Goal: Obtain resource: Obtain resource

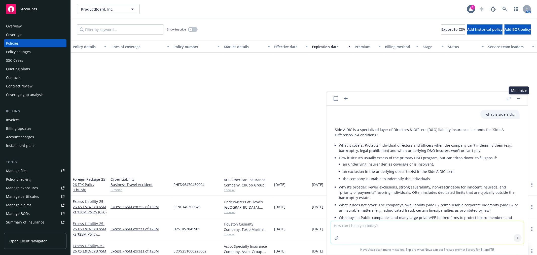
scroll to position [409, 0]
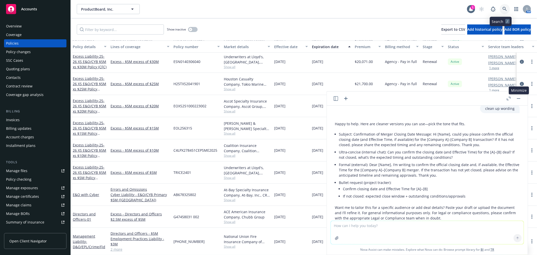
click at [502, 10] on icon at bounding box center [504, 9] width 5 height 5
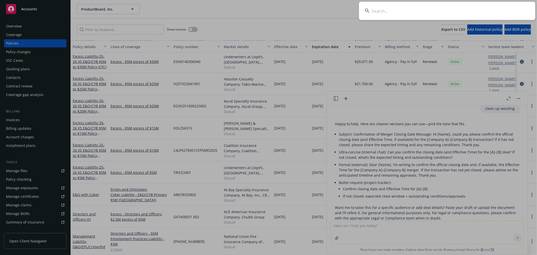
click at [464, 9] on input at bounding box center [447, 11] width 176 height 18
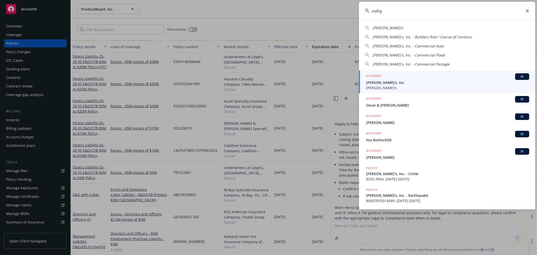
type input "rothy"
click at [418, 81] on span "Rothy's, Inc." at bounding box center [447, 82] width 163 height 5
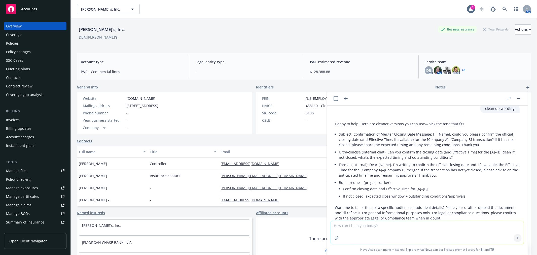
click at [14, 44] on div "Policies" at bounding box center [12, 43] width 13 height 8
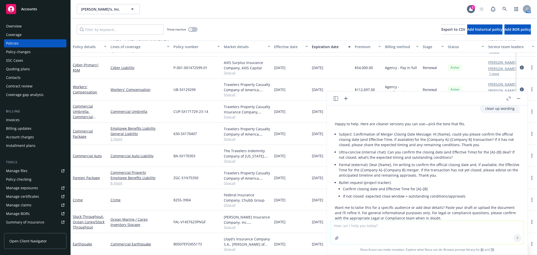
scroll to position [11, 0]
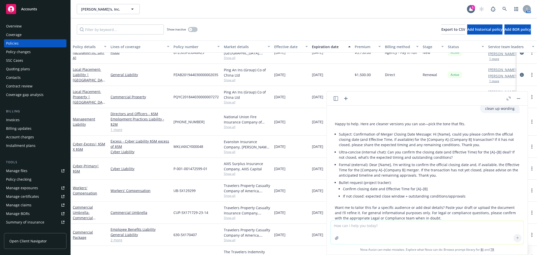
click at [518, 98] on rect "button" at bounding box center [519, 98] width 4 height 1
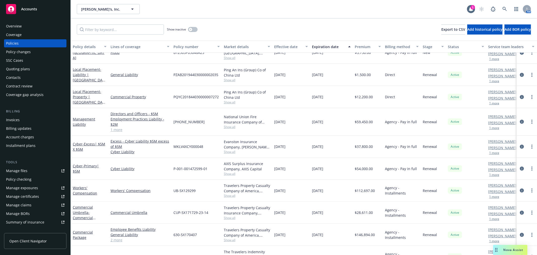
scroll to position [0, 0]
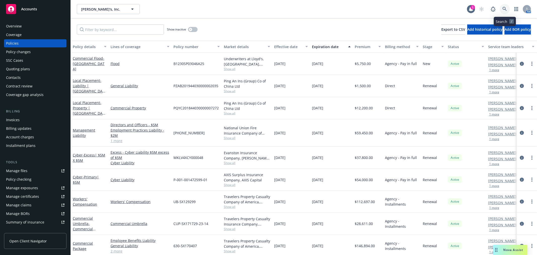
click at [507, 10] on icon at bounding box center [504, 9] width 4 height 4
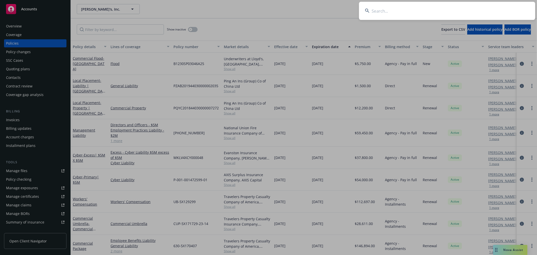
click at [453, 15] on input at bounding box center [447, 11] width 176 height 18
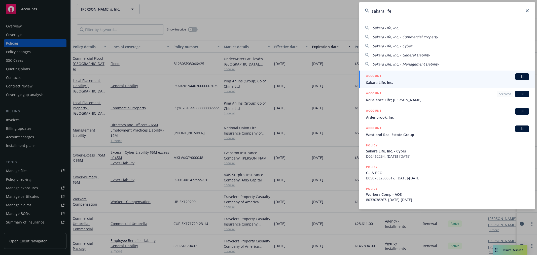
type input "sakara life"
click at [406, 81] on span "Sakara Life, Inc." at bounding box center [447, 82] width 163 height 5
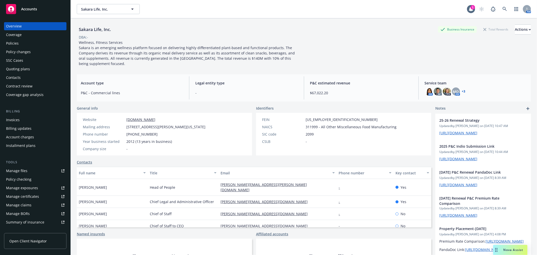
click at [18, 51] on div "Policy changes" at bounding box center [18, 52] width 25 height 8
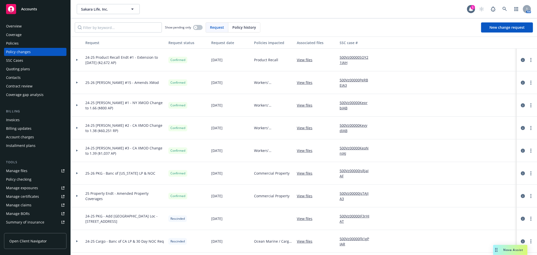
click at [27, 44] on div "Policies" at bounding box center [35, 43] width 58 height 8
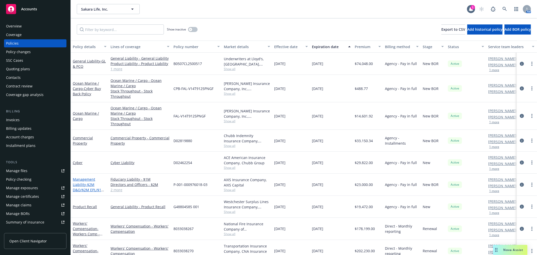
click at [85, 188] on span "- $2M D&O/$2M EPL/$1M FID/$1M Crime" at bounding box center [89, 189] width 32 height 15
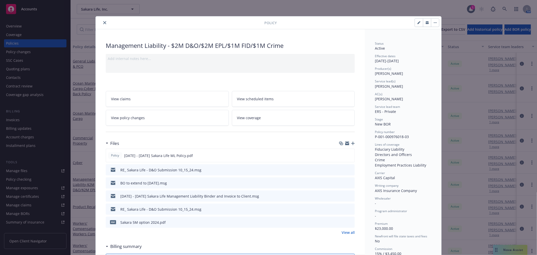
click at [103, 22] on icon "close" at bounding box center [104, 22] width 3 height 3
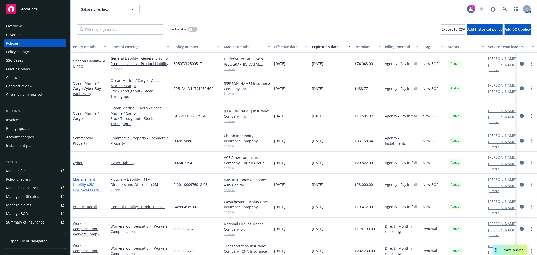
click at [79, 186] on link "Management Liability - $2M D&O/$2M EPL/$1M FID/$1M Crime" at bounding box center [89, 187] width 32 height 21
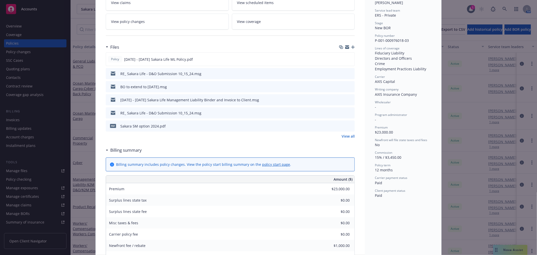
scroll to position [99, 0]
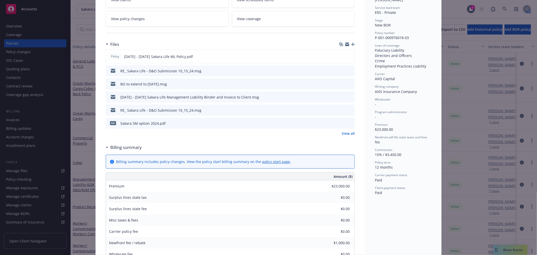
click at [342, 133] on link "View all" at bounding box center [348, 133] width 13 height 5
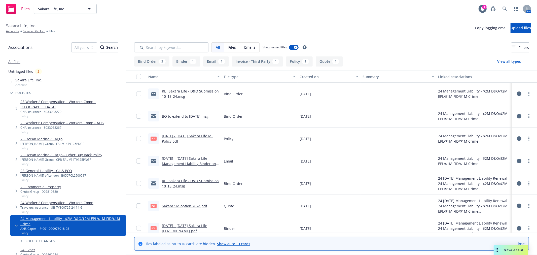
click at [172, 133] on link "[DATE] - [DATE] Sakara Life ML Policy.pdf" at bounding box center [187, 138] width 51 height 10
